Goal: Task Accomplishment & Management: Manage account settings

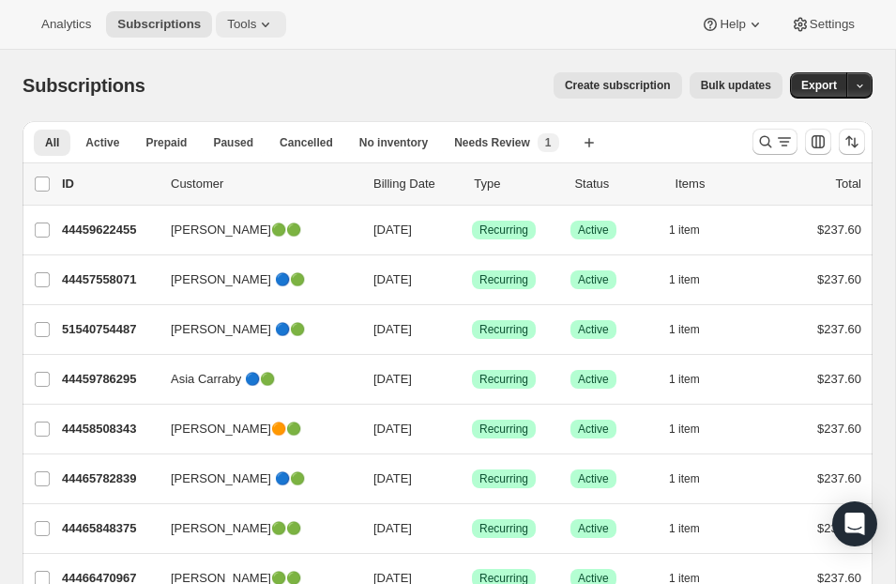
click at [261, 26] on icon at bounding box center [265, 24] width 19 height 19
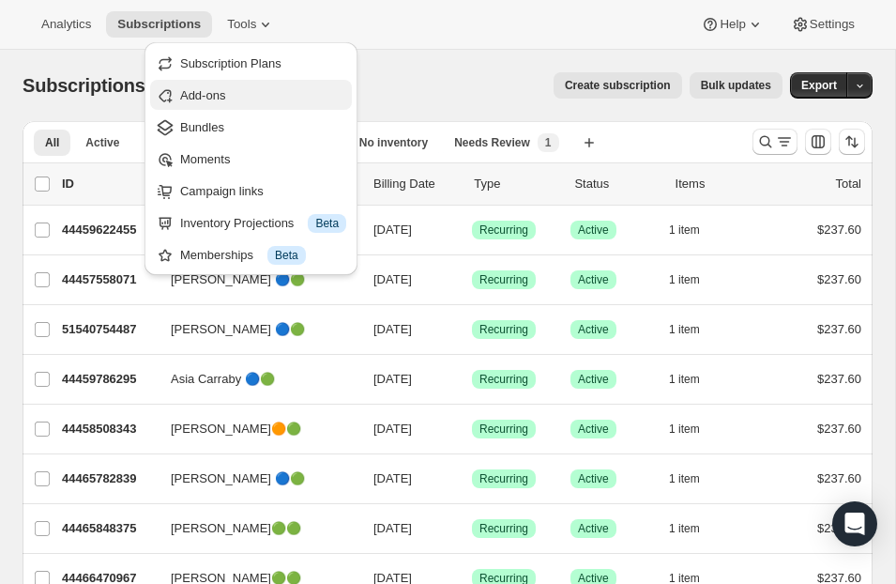
click at [225, 99] on span "Add-ons" at bounding box center [202, 95] width 45 height 14
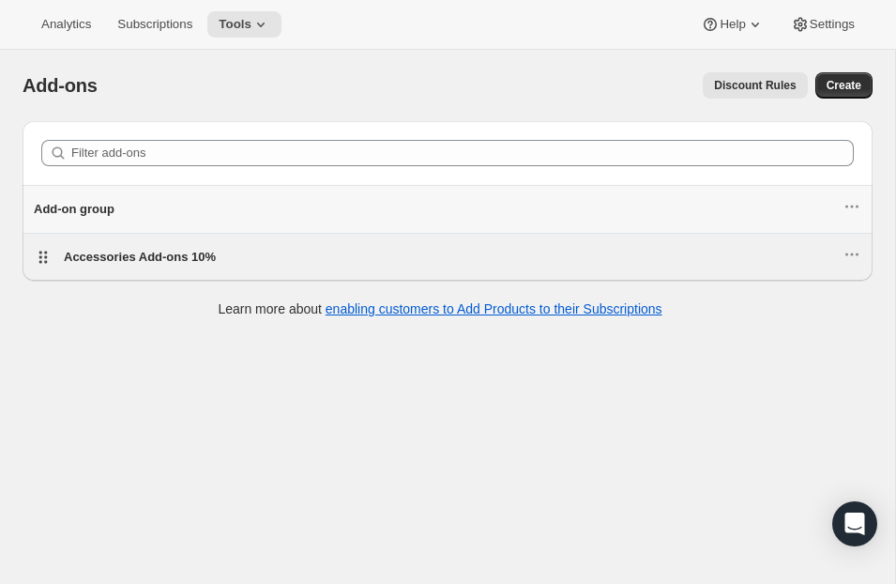
click at [221, 253] on div "Accessories Add-ons 10%" at bounding box center [453, 257] width 779 height 19
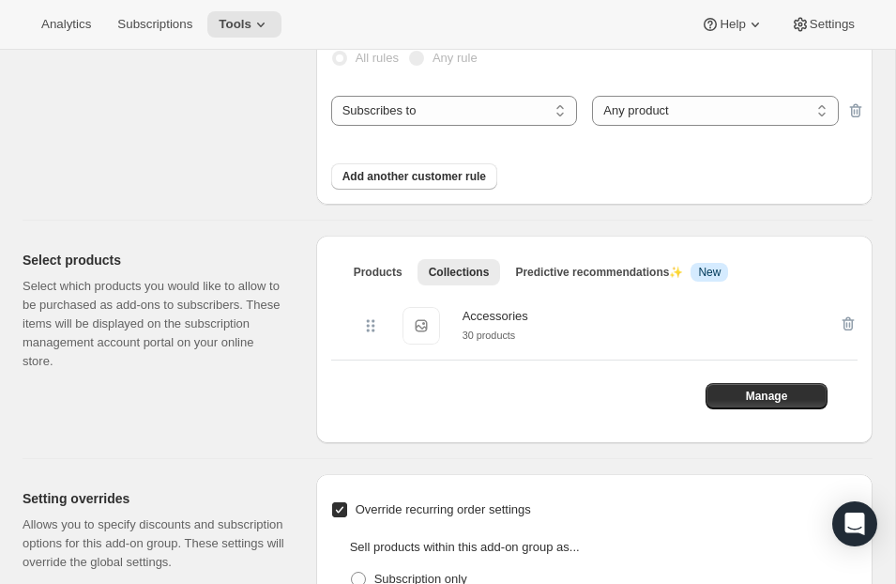
scroll to position [286, 0]
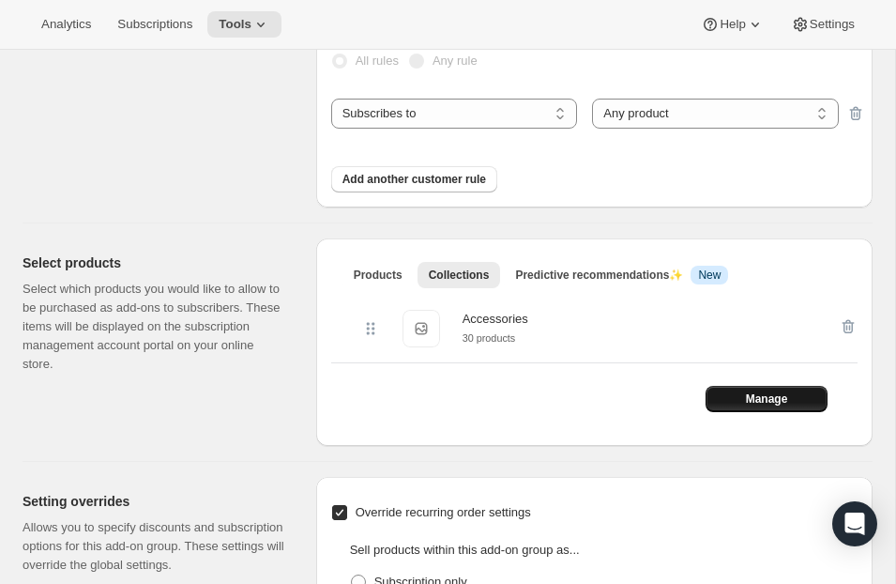
click at [760, 398] on span "Manage" at bounding box center [767, 398] width 42 height 15
